Goal: Task Accomplishment & Management: Use online tool/utility

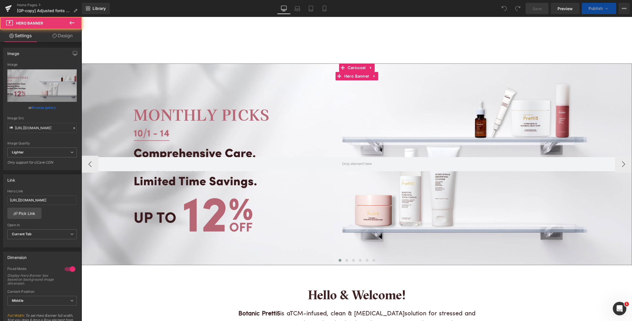
drag, startPoint x: 82, startPoint y: 17, endPoint x: 187, endPoint y: 136, distance: 159.1
click at [187, 136] on div at bounding box center [357, 163] width 550 height 201
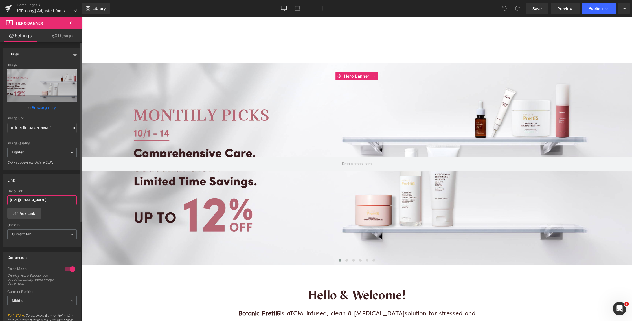
click at [48, 201] on input "[URL][DOMAIN_NAME]" at bounding box center [41, 200] width 69 height 9
click at [47, 201] on input "[URL][DOMAIN_NAME]" at bounding box center [41, 200] width 69 height 9
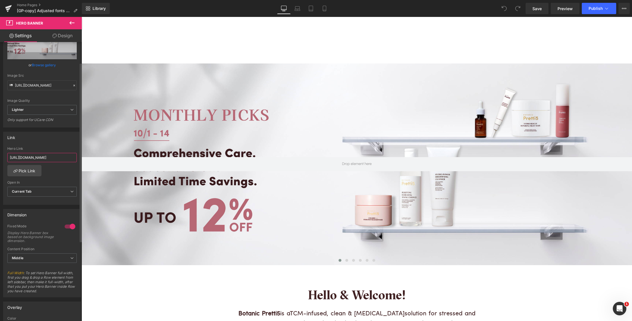
scroll to position [46, 0]
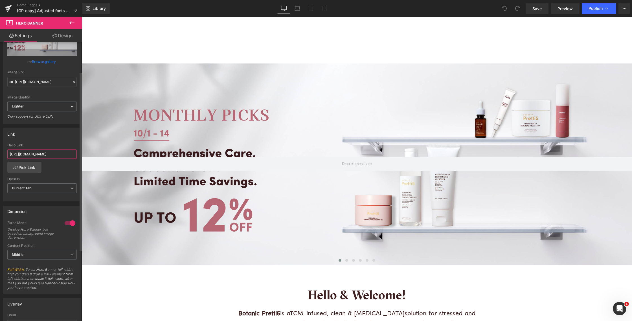
paste input "[DOMAIN_NAME][URL]"
drag, startPoint x: 32, startPoint y: 154, endPoint x: 22, endPoint y: 155, distance: 9.6
click at [22, 155] on input "[URL][DOMAIN_NAME]" at bounding box center [41, 154] width 69 height 9
type input "[URL][DOMAIN_NAME]"
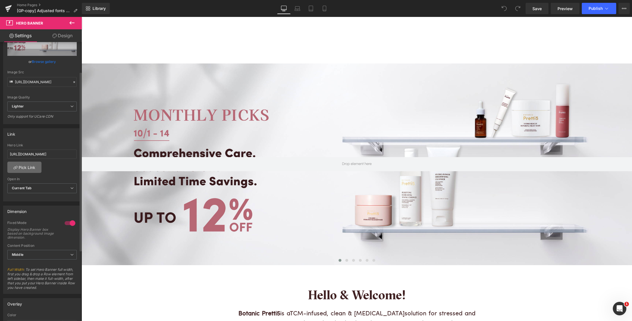
click at [29, 166] on link "Pick Link" at bounding box center [24, 167] width 34 height 11
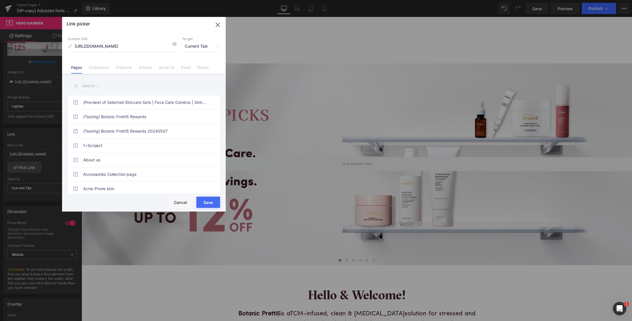
click at [99, 69] on link "Collections" at bounding box center [99, 69] width 20 height 8
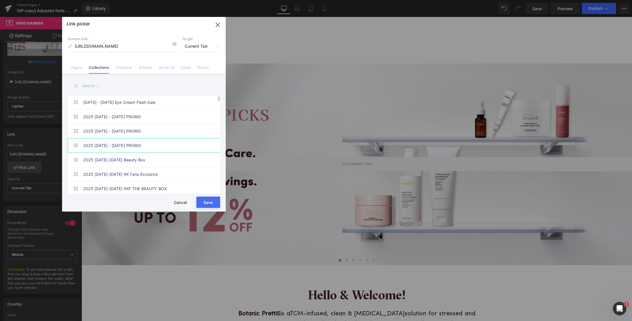
click at [131, 148] on link "2025 [DATE] - [DATE] PROMO" at bounding box center [145, 146] width 124 height 14
type input "/collections/2025-1-31-oct-promo"
click at [212, 204] on button "Save" at bounding box center [208, 202] width 24 height 11
type input "/collections/2025-1-31-oct-promo"
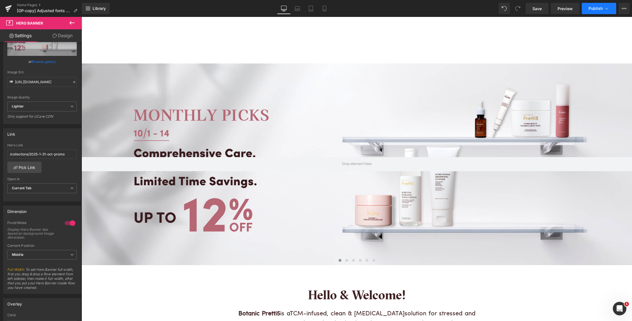
click at [600, 8] on span "Publish" at bounding box center [596, 8] width 14 height 5
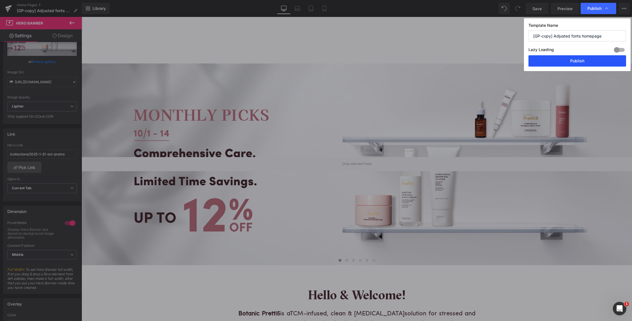
click at [565, 61] on button "Publish" at bounding box center [577, 60] width 98 height 11
